Goal: Information Seeking & Learning: Learn about a topic

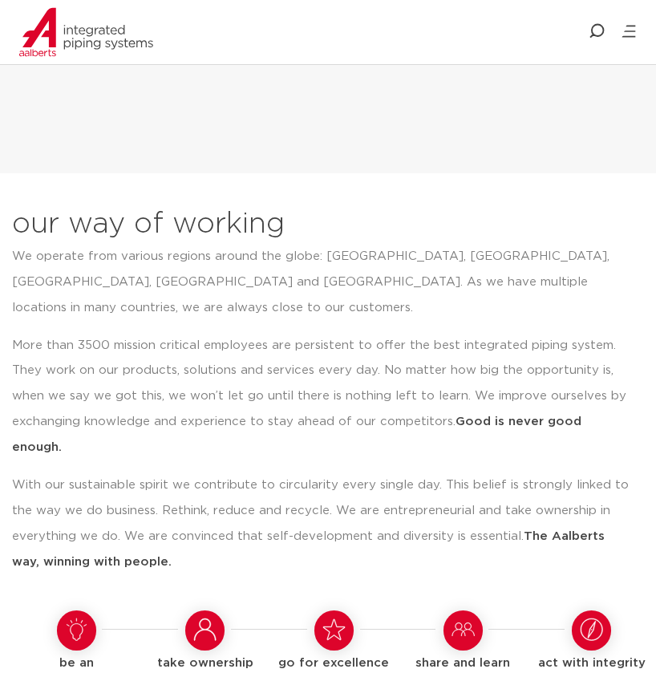
scroll to position [1594, 0]
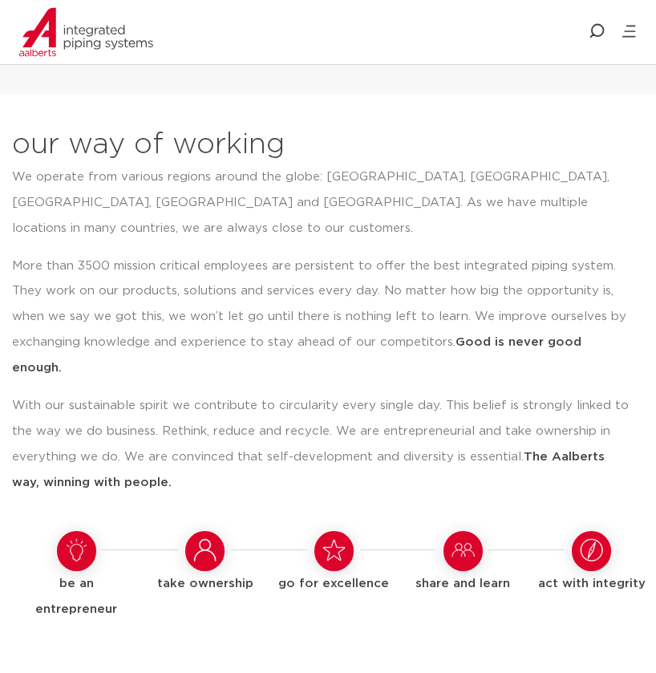
click at [626, 38] on icon at bounding box center [629, 31] width 16 height 16
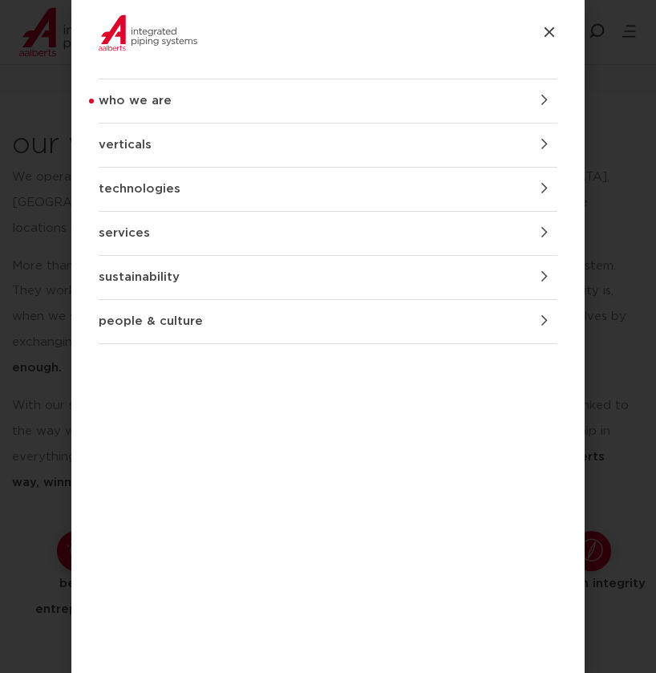
click at [549, 275] on span at bounding box center [550, 276] width 16 height 16
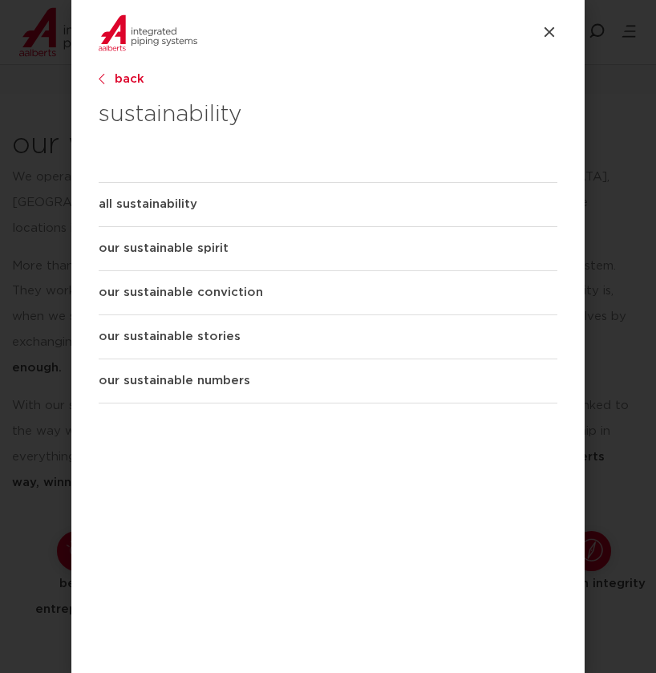
click at [552, 35] on icon at bounding box center [550, 32] width 16 height 16
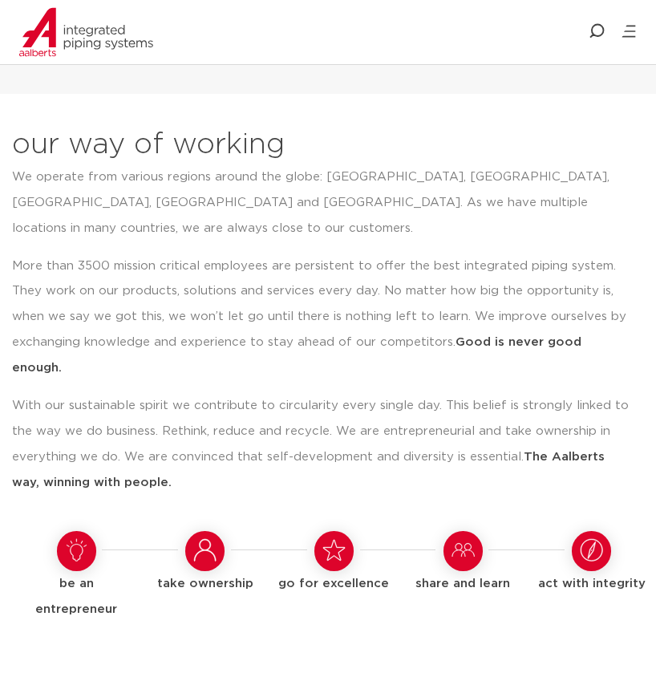
click at [595, 29] on icon at bounding box center [597, 31] width 16 height 16
click at [527, 31] on input "Search" at bounding box center [528, 32] width 257 height 37
type input "valves"
click button "Search" at bounding box center [0, 0] width 0 height 0
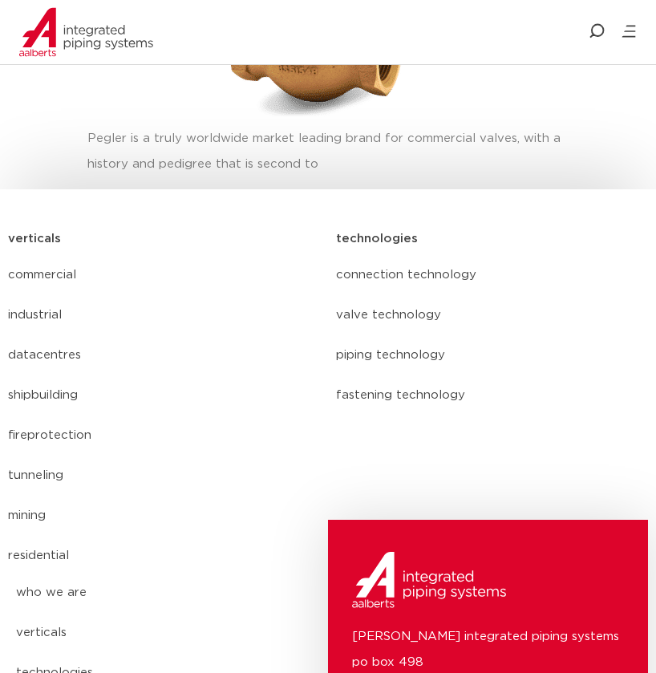
scroll to position [6621, 0]
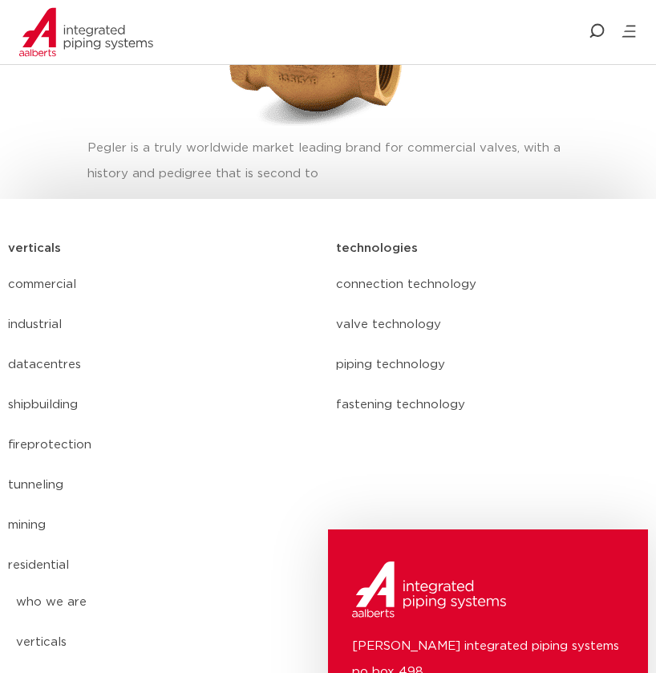
click at [384, 305] on link "valve technology" at bounding box center [492, 325] width 312 height 40
